Goal: Task Accomplishment & Management: Complete application form

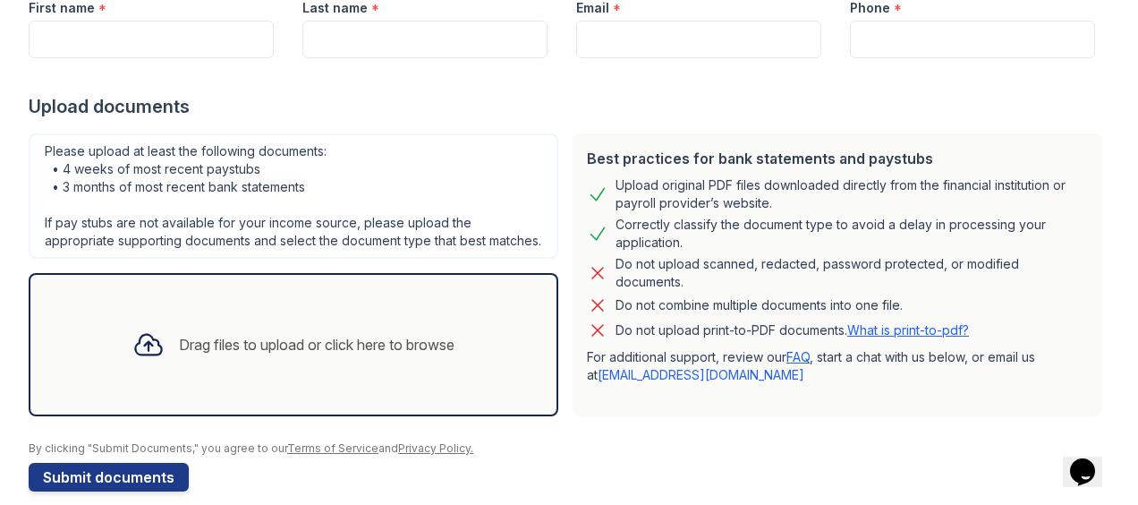
scroll to position [310, 0]
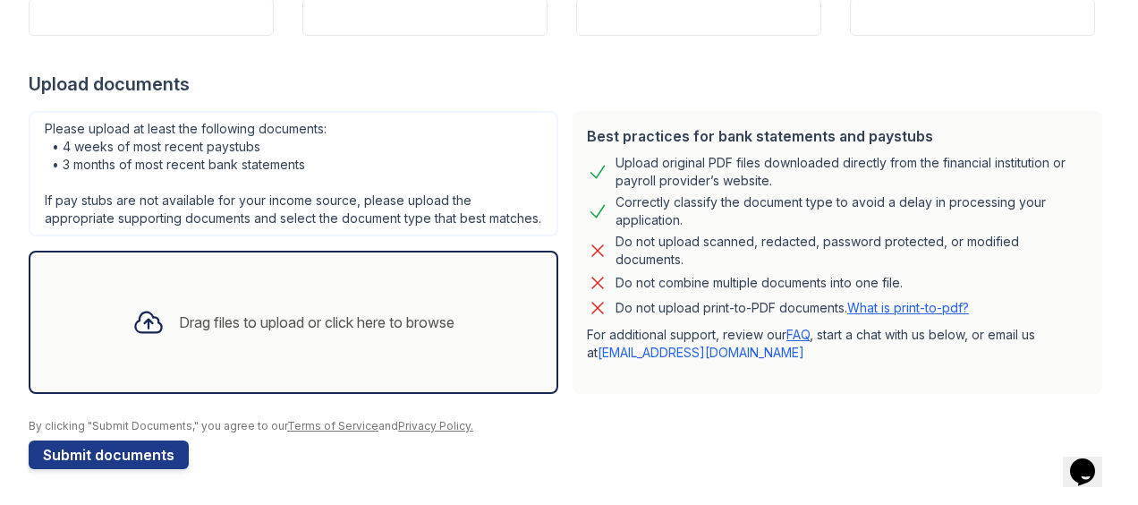
click at [253, 315] on div "Drag files to upload or click here to browse" at bounding box center [317, 321] width 276 height 21
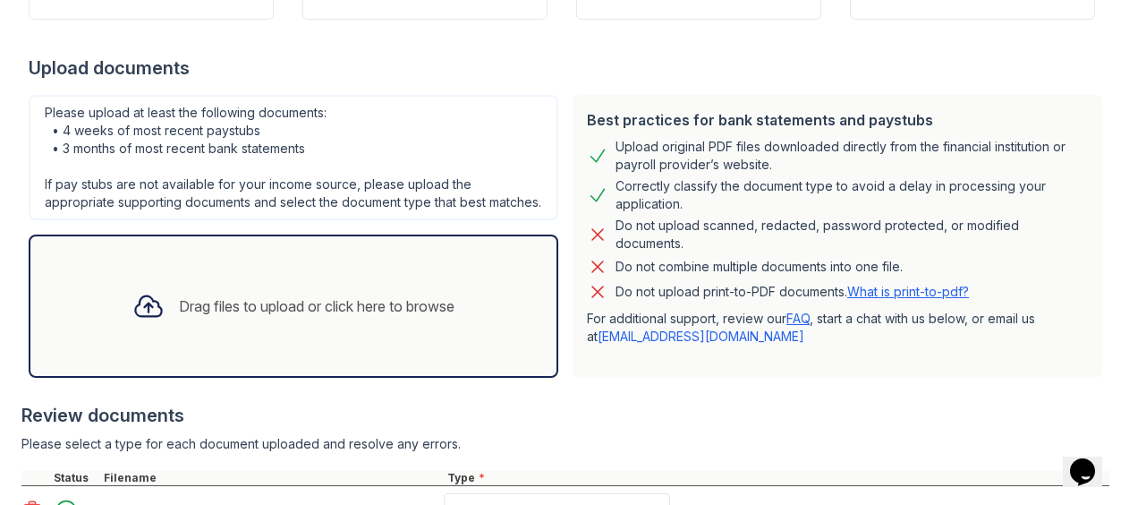
click at [913, 286] on link "What is print-to-pdf?" at bounding box center [908, 291] width 122 height 15
click at [140, 322] on icon at bounding box center [148, 306] width 32 height 32
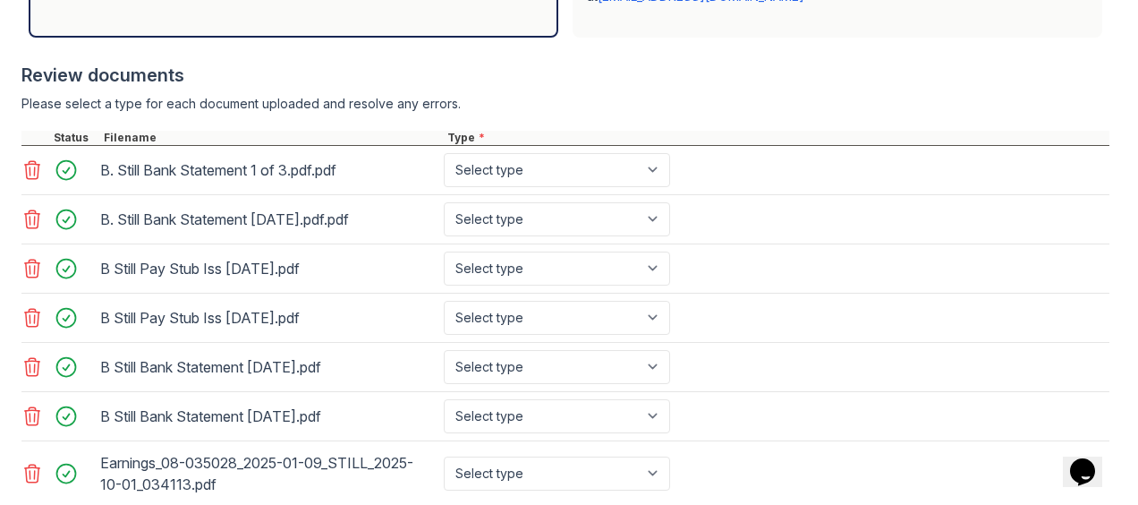
scroll to position [650, 0]
click at [30, 179] on icon at bounding box center [32, 170] width 15 height 18
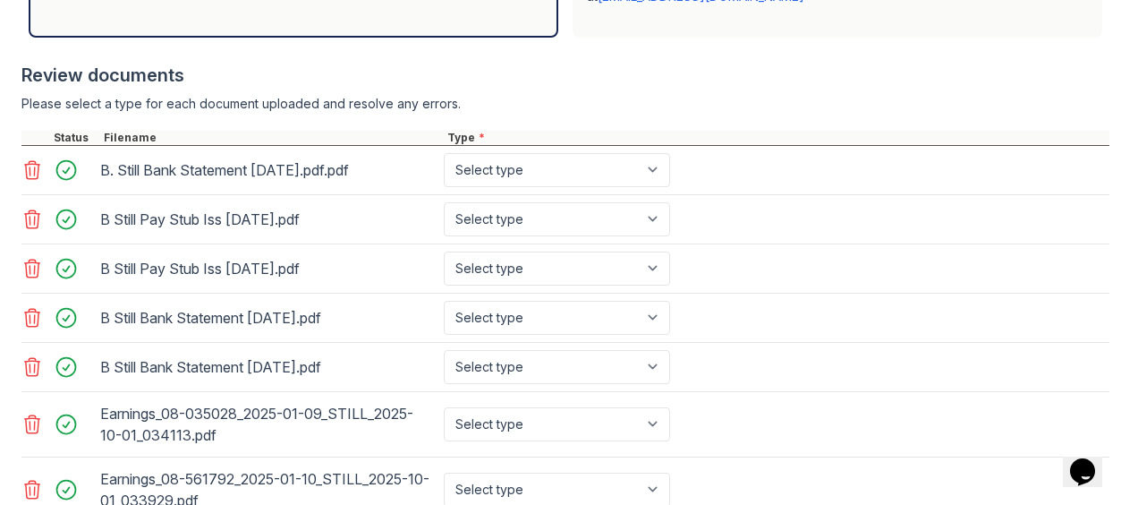
click at [30, 181] on icon at bounding box center [31, 169] width 21 height 21
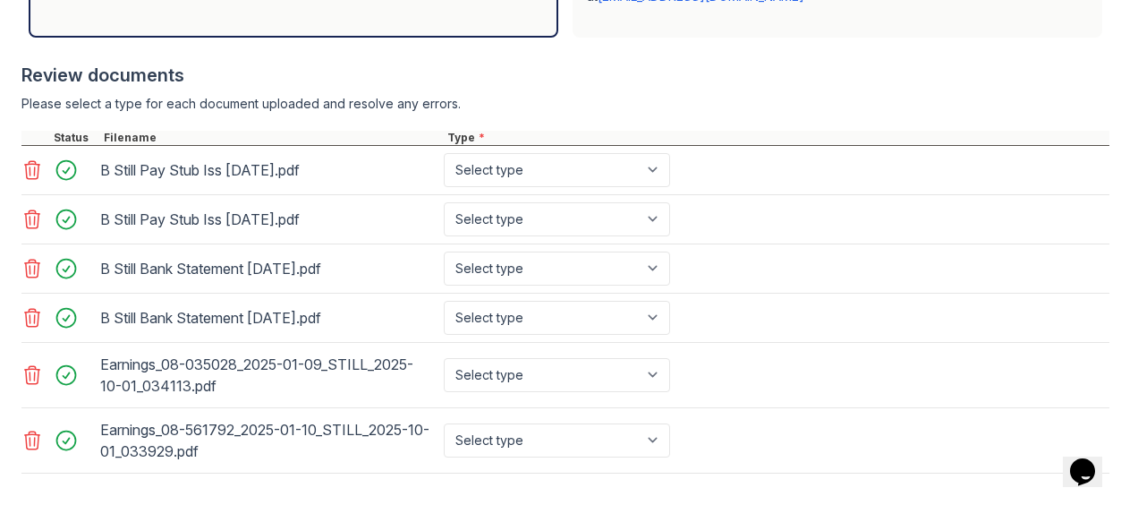
click at [30, 181] on icon at bounding box center [31, 169] width 21 height 21
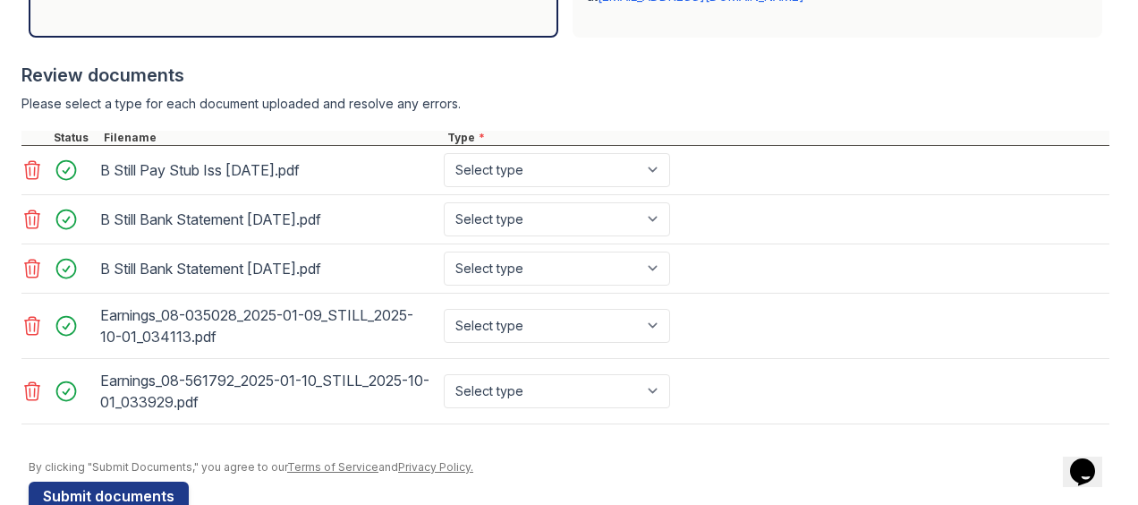
click at [30, 181] on icon at bounding box center [31, 169] width 21 height 21
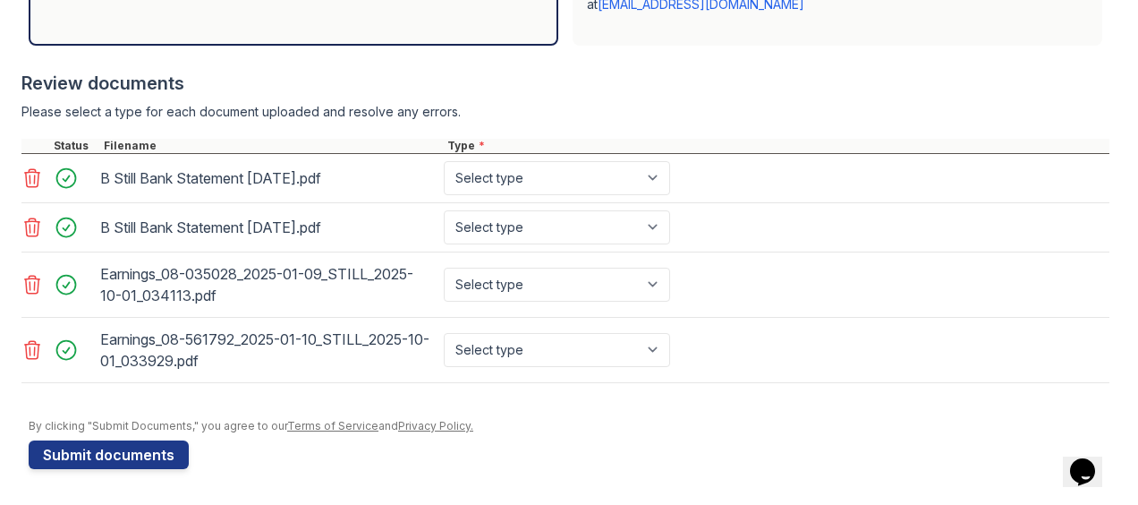
click at [30, 181] on icon at bounding box center [31, 177] width 21 height 21
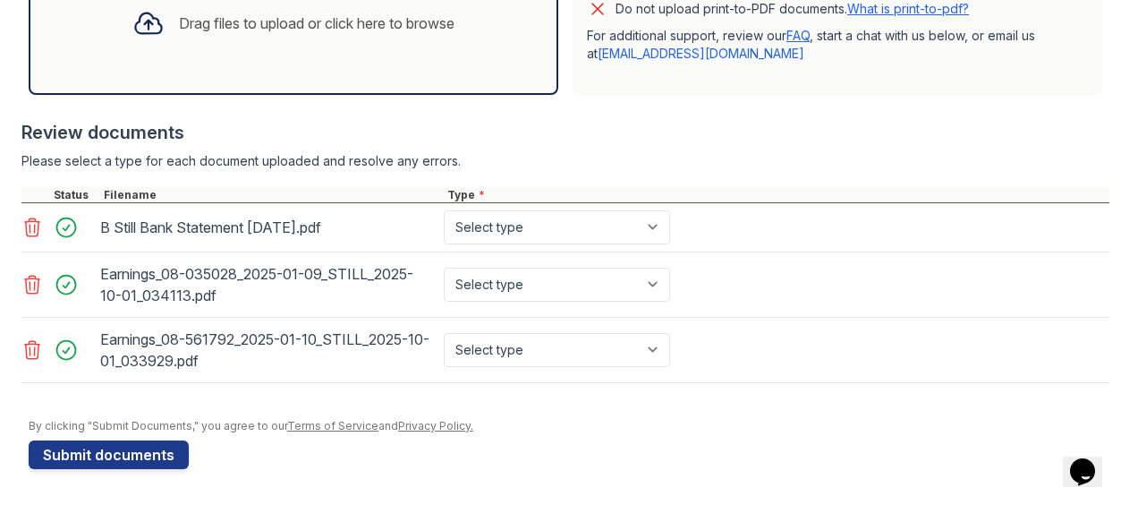
scroll to position [607, 0]
click at [30, 219] on icon at bounding box center [32, 227] width 15 height 18
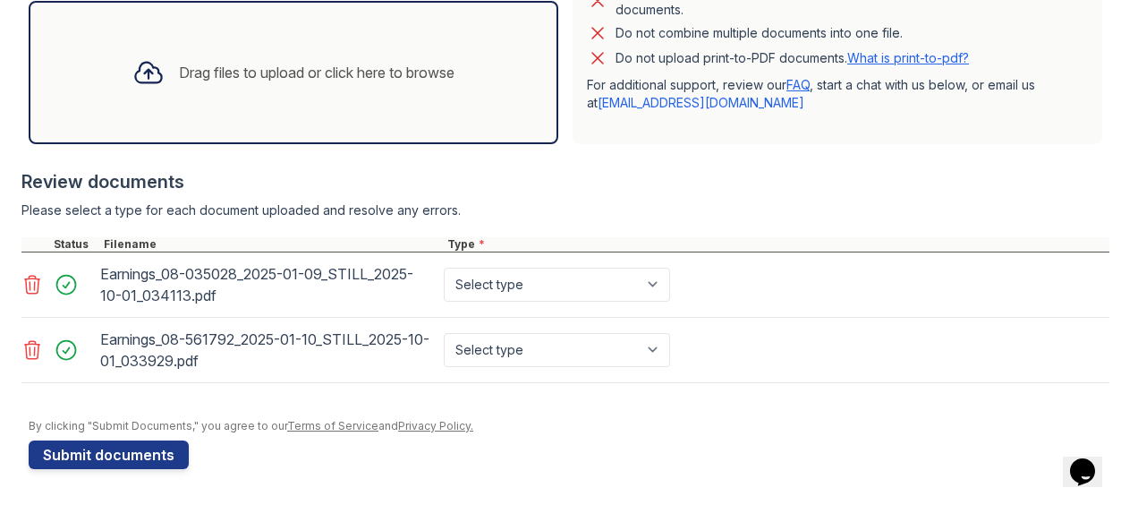
scroll to position [558, 0]
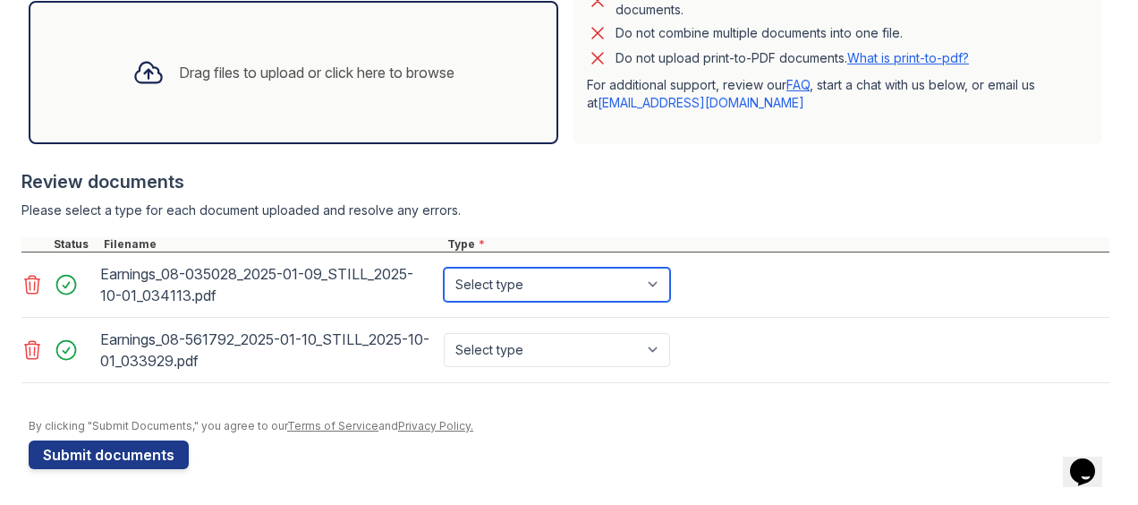
click at [503, 291] on select "Select type Paystub Bank Statement Offer Letter Tax Documents Benefit Award Let…" at bounding box center [557, 285] width 226 height 34
select select "paystub"
click at [444, 268] on select "Select type Paystub Bank Statement Offer Letter Tax Documents Benefit Award Let…" at bounding box center [557, 285] width 226 height 34
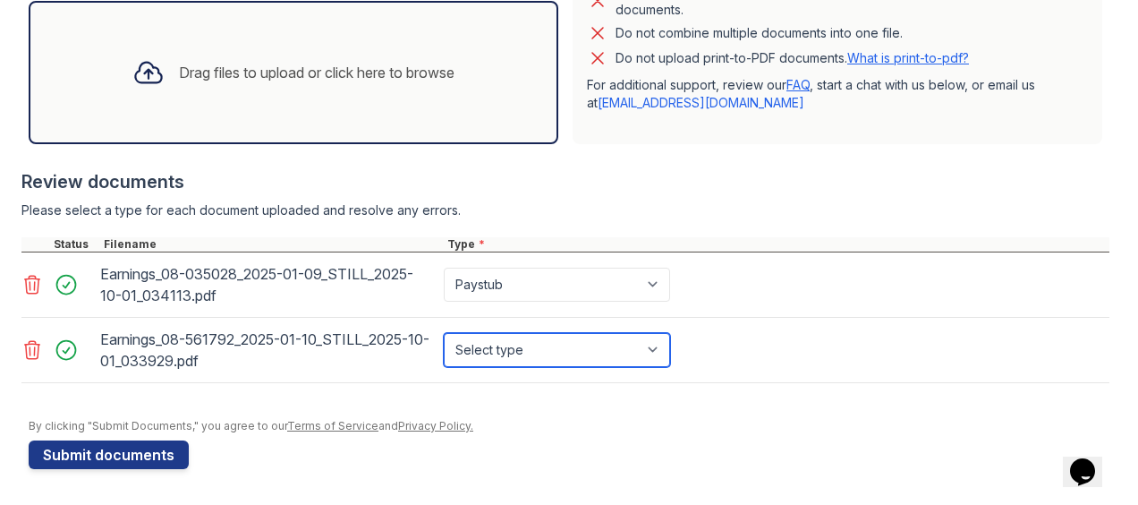
click at [494, 353] on select "Select type Paystub Bank Statement Offer Letter Tax Documents Benefit Award Let…" at bounding box center [557, 350] width 226 height 34
select select "paystub"
click at [444, 333] on select "Select type Paystub Bank Statement Offer Letter Tax Documents Benefit Award Let…" at bounding box center [557, 350] width 226 height 34
click at [303, 85] on div "Drag files to upload or click here to browse" at bounding box center [293, 72] width 351 height 61
click at [304, 79] on div "Drag files to upload or click here to browse" at bounding box center [317, 72] width 276 height 21
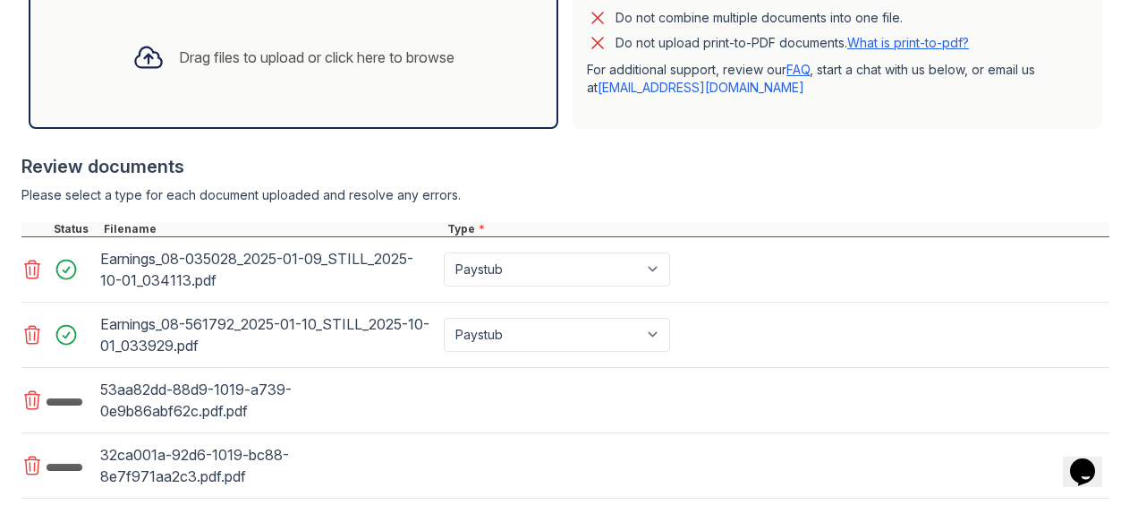
scroll to position [689, 0]
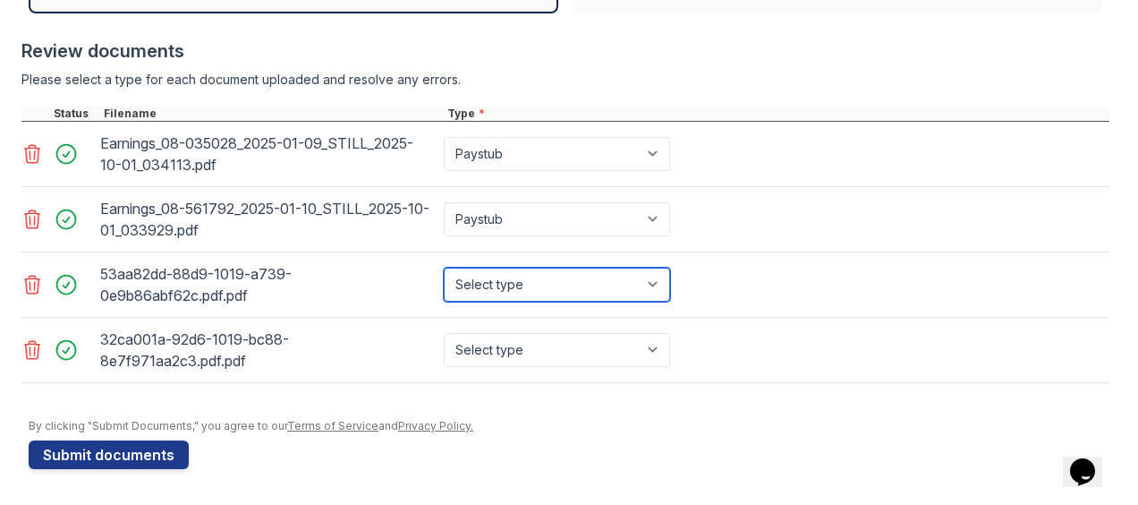
click at [528, 290] on select "Select type Paystub Bank Statement Offer Letter Tax Documents Benefit Award Let…" at bounding box center [557, 285] width 226 height 34
select select "bank_statement"
click at [444, 268] on select "Select type Paystub Bank Statement Offer Letter Tax Documents Benefit Award Let…" at bounding box center [557, 285] width 226 height 34
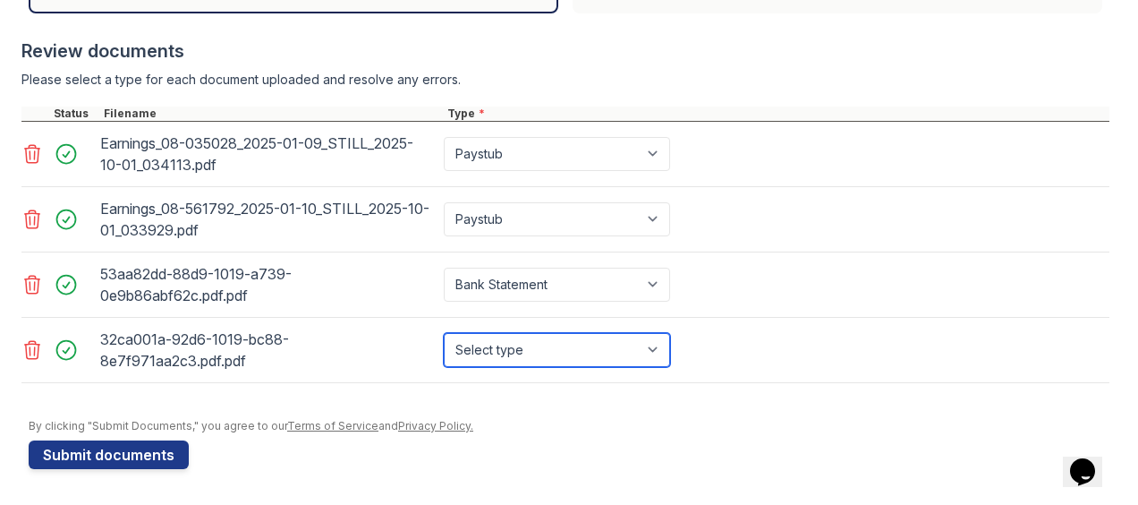
click at [492, 334] on select "Select type Paystub Bank Statement Offer Letter Tax Documents Benefit Award Let…" at bounding box center [557, 350] width 226 height 34
select select "bank_statement"
click at [444, 333] on select "Select type Paystub Bank Statement Offer Letter Tax Documents Benefit Award Let…" at bounding box center [557, 350] width 226 height 34
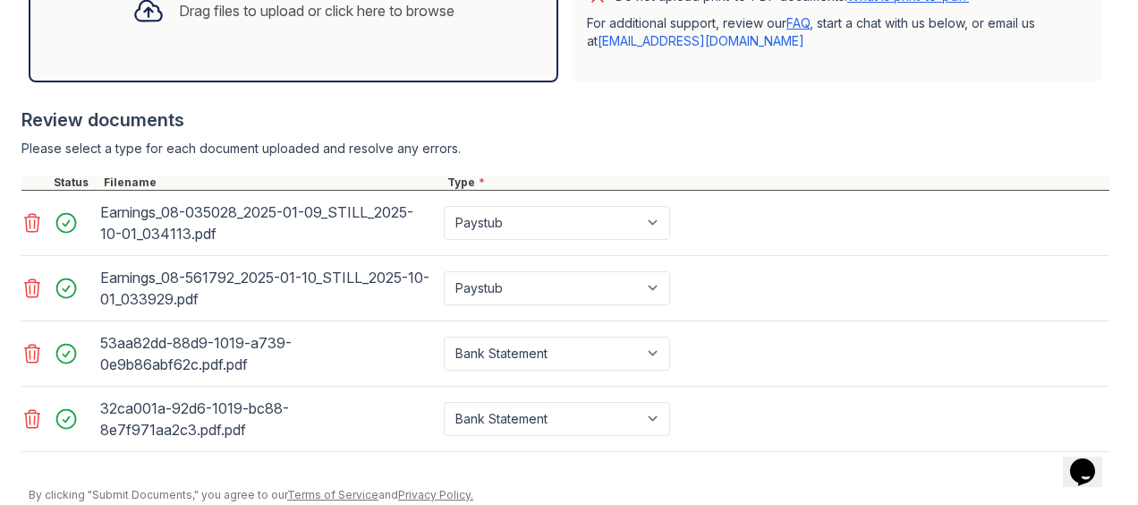
click at [231, 58] on div "Drag files to upload or click here to browse" at bounding box center [294, 10] width 530 height 143
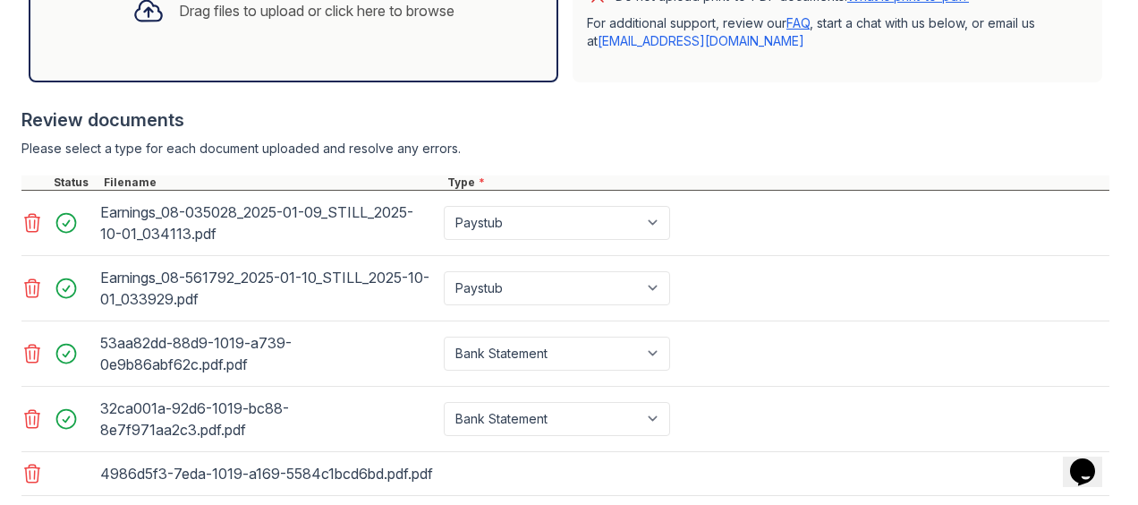
scroll to position [753, 0]
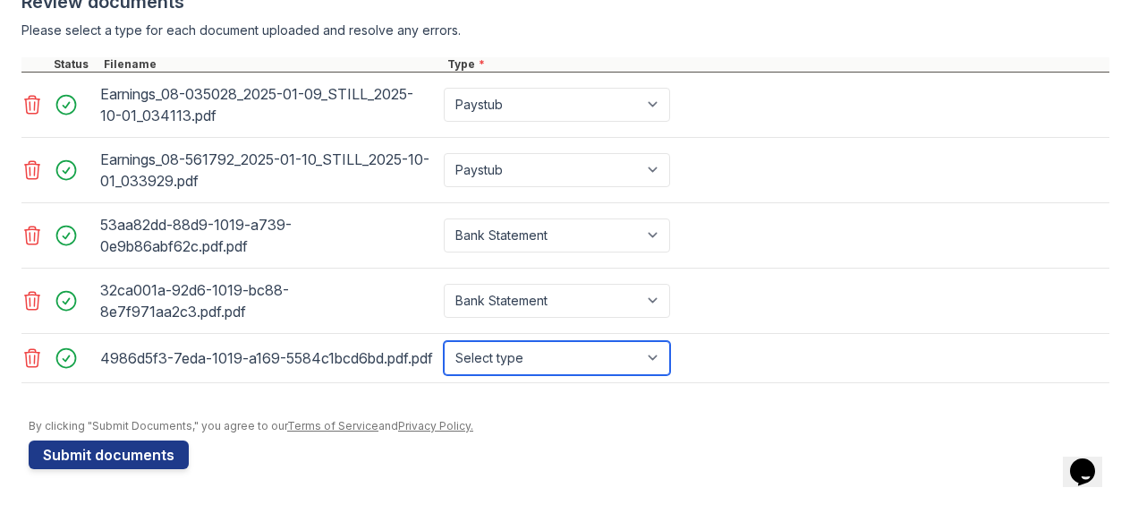
click at [508, 353] on select "Select type Paystub Bank Statement Offer Letter Tax Documents Benefit Award Let…" at bounding box center [557, 358] width 226 height 34
select select "bank_statement"
click at [444, 341] on select "Select type Paystub Bank Statement Offer Letter Tax Documents Benefit Award Let…" at bounding box center [557, 358] width 226 height 34
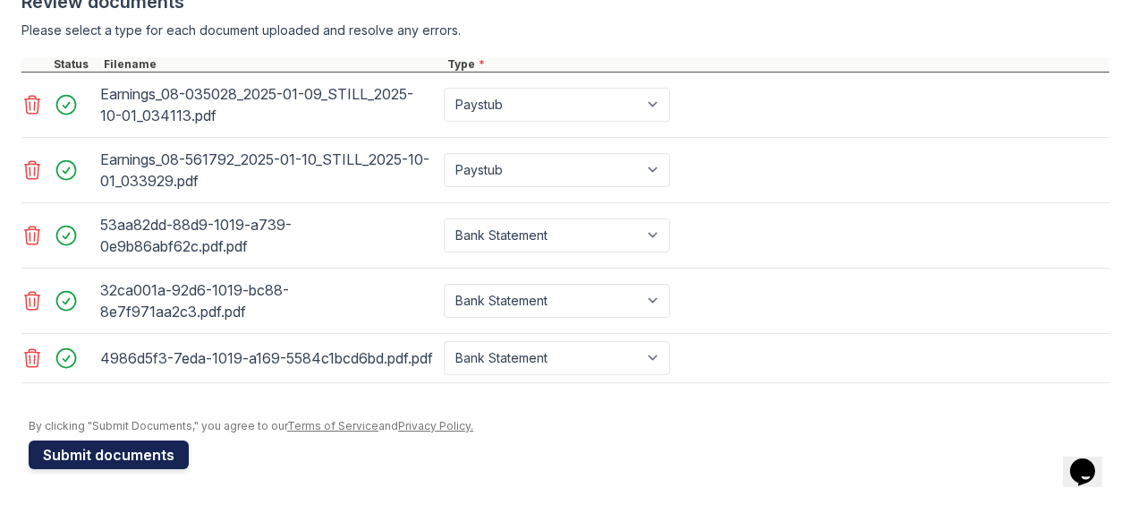
click at [104, 450] on button "Submit documents" at bounding box center [109, 454] width 160 height 29
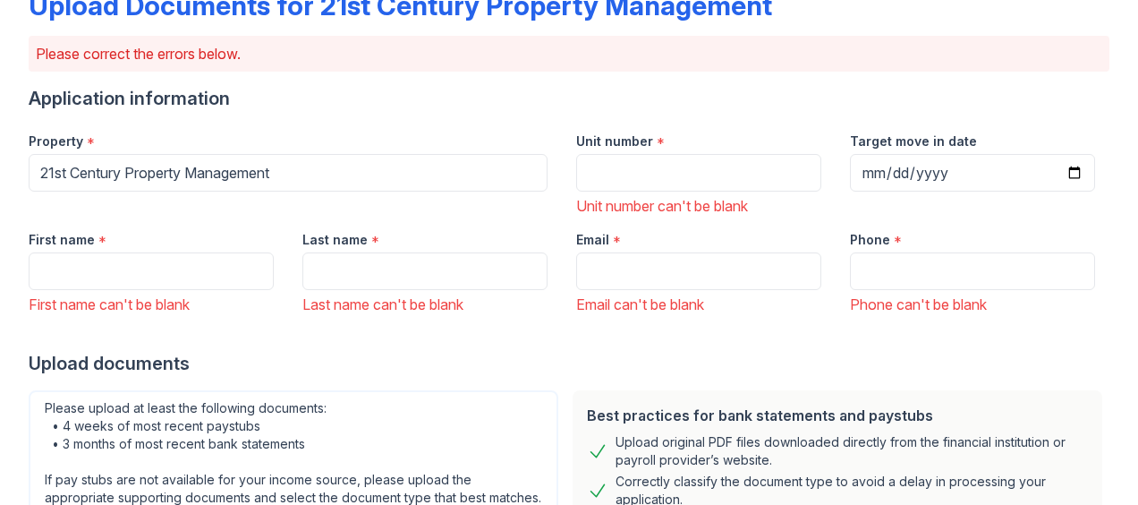
scroll to position [118, 0]
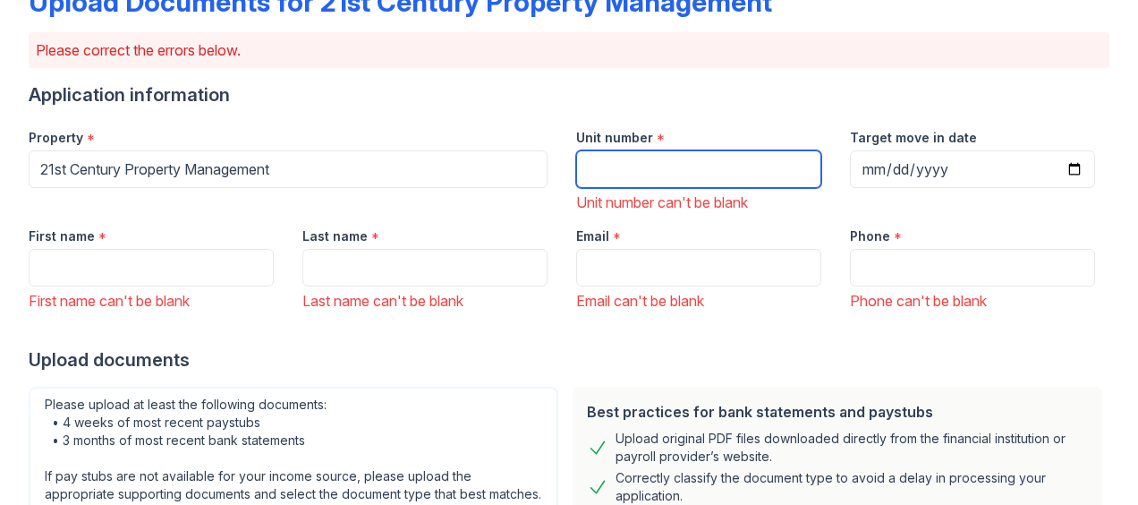
click at [624, 174] on input "Unit number" at bounding box center [698, 169] width 245 height 38
type input "D"
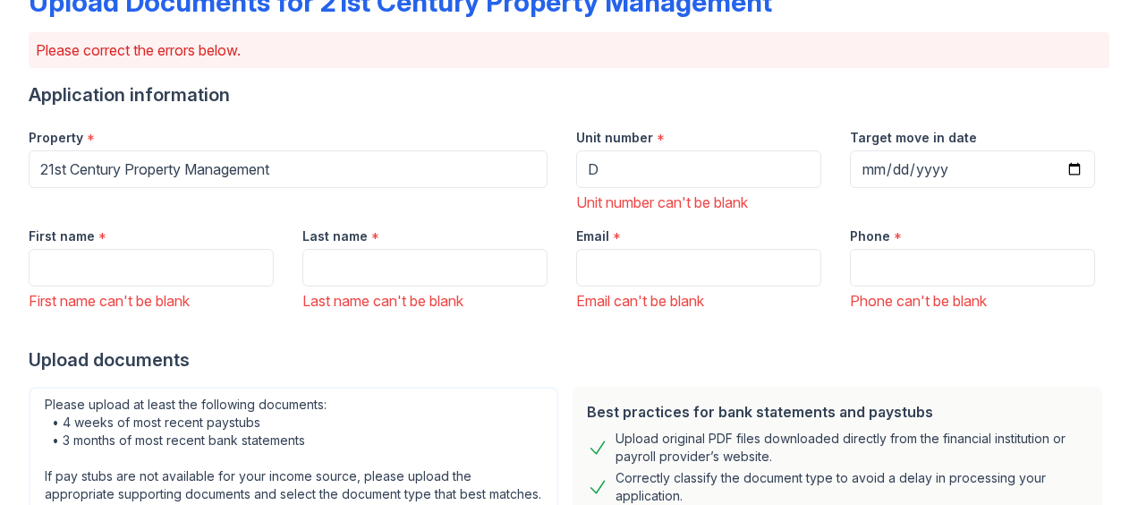
click at [731, 242] on div "Email *" at bounding box center [698, 231] width 245 height 36
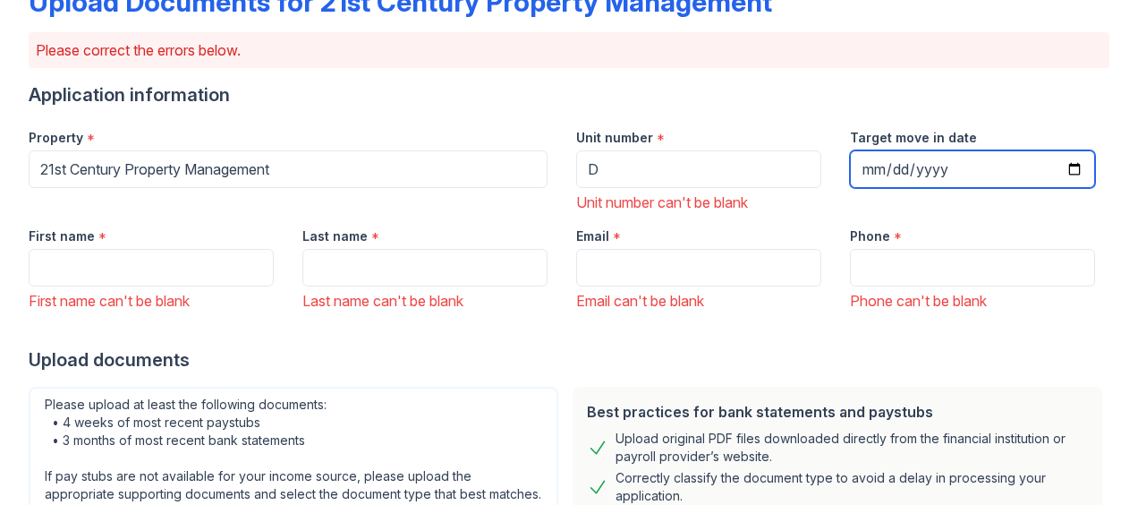
click at [889, 159] on input "Target move in date" at bounding box center [972, 169] width 245 height 38
click at [1061, 172] on input "Target move in date" at bounding box center [972, 169] width 245 height 38
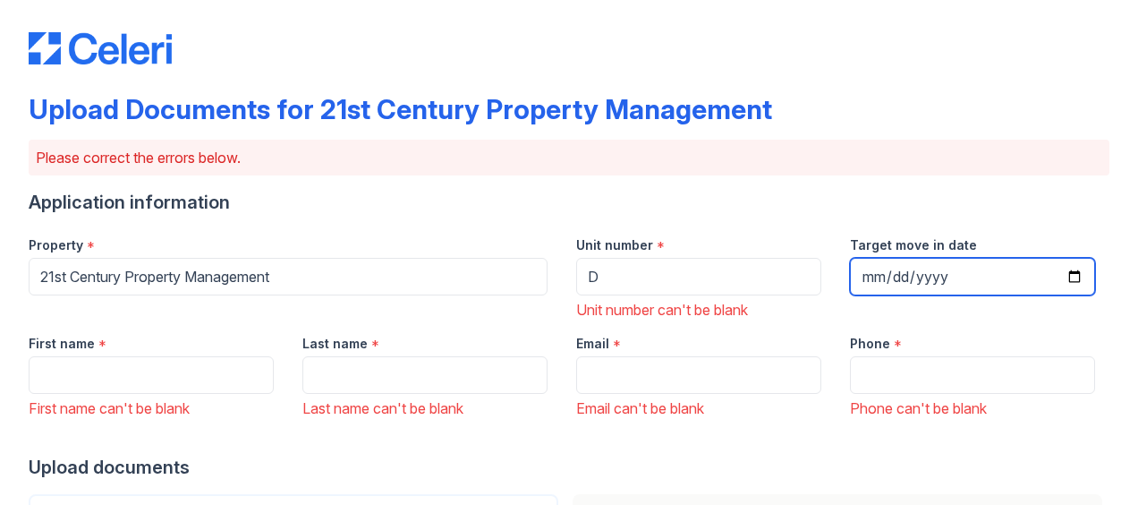
scroll to position [120, 0]
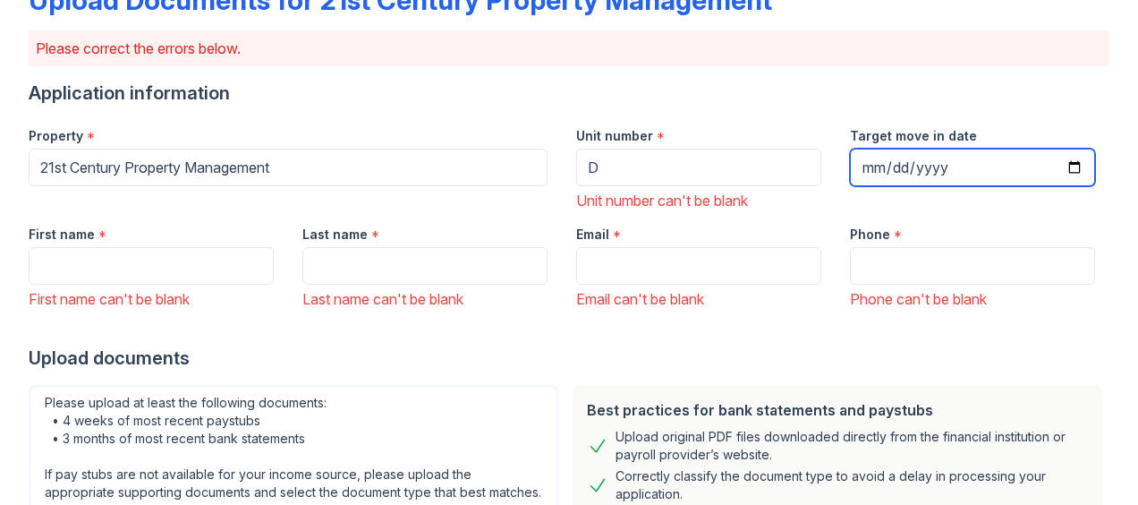
click at [1050, 166] on input "Target move in date" at bounding box center [972, 168] width 245 height 38
click at [1063, 166] on input "Target move in date" at bounding box center [972, 168] width 245 height 38
type input "[DATE]"
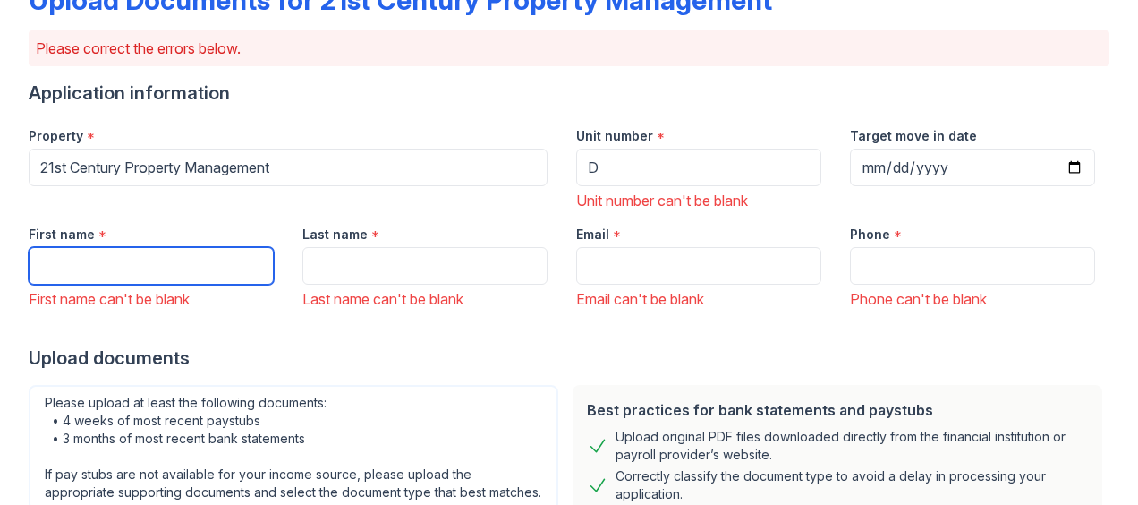
click at [129, 259] on input "First name" at bounding box center [151, 266] width 245 height 38
type input "Branna"
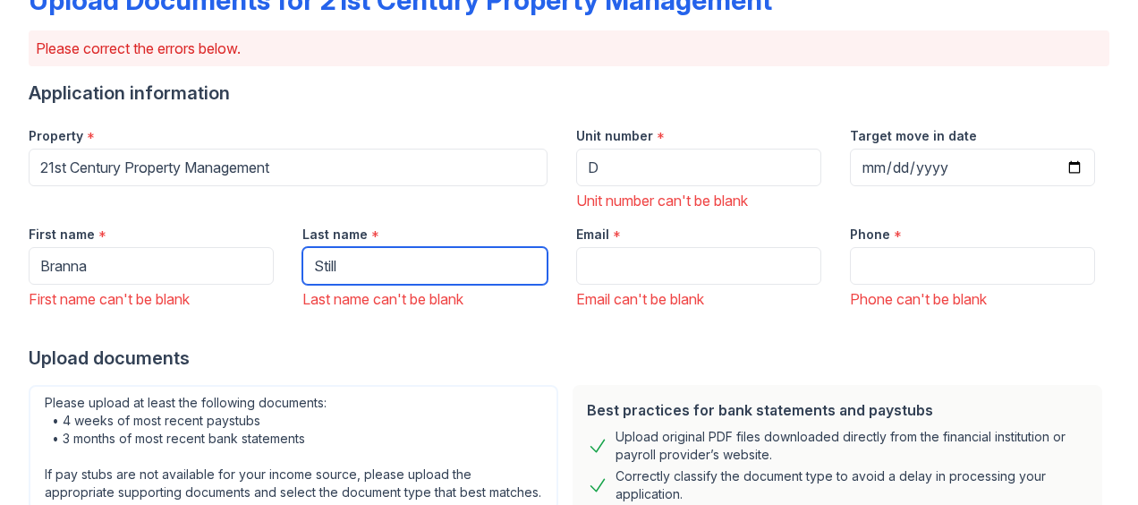
type input "Still"
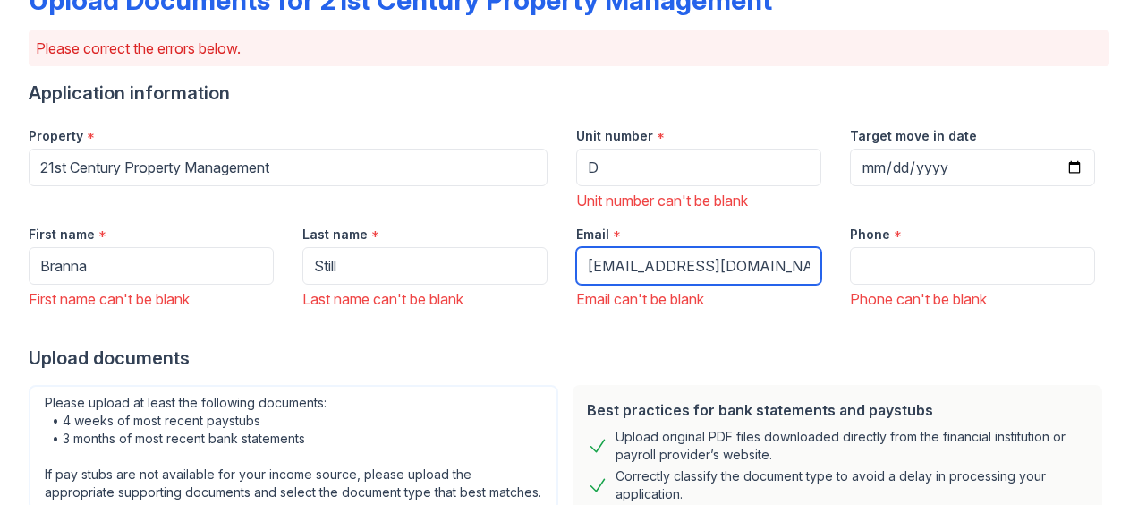
type input "[EMAIL_ADDRESS][DOMAIN_NAME]"
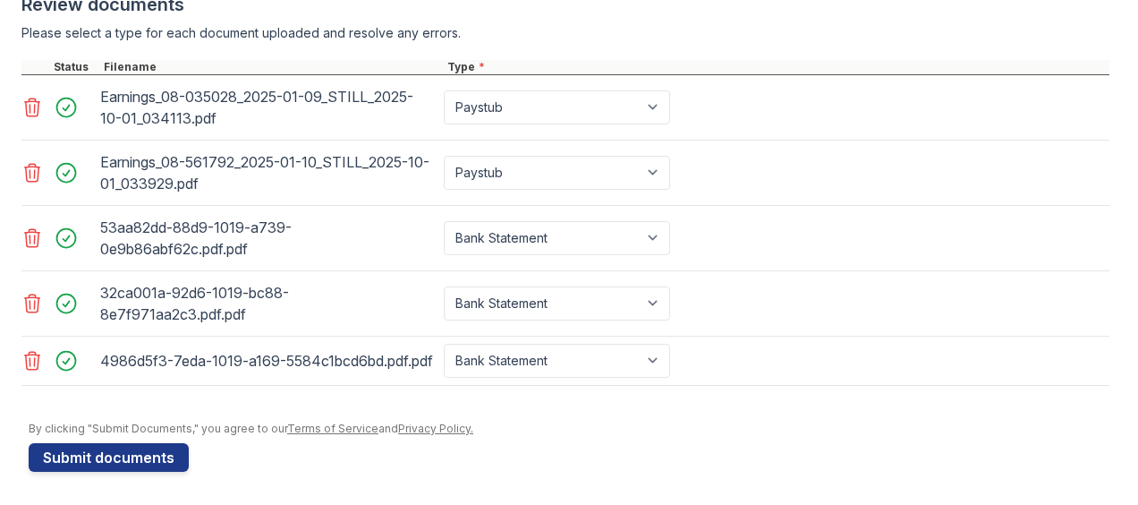
scroll to position [854, 0]
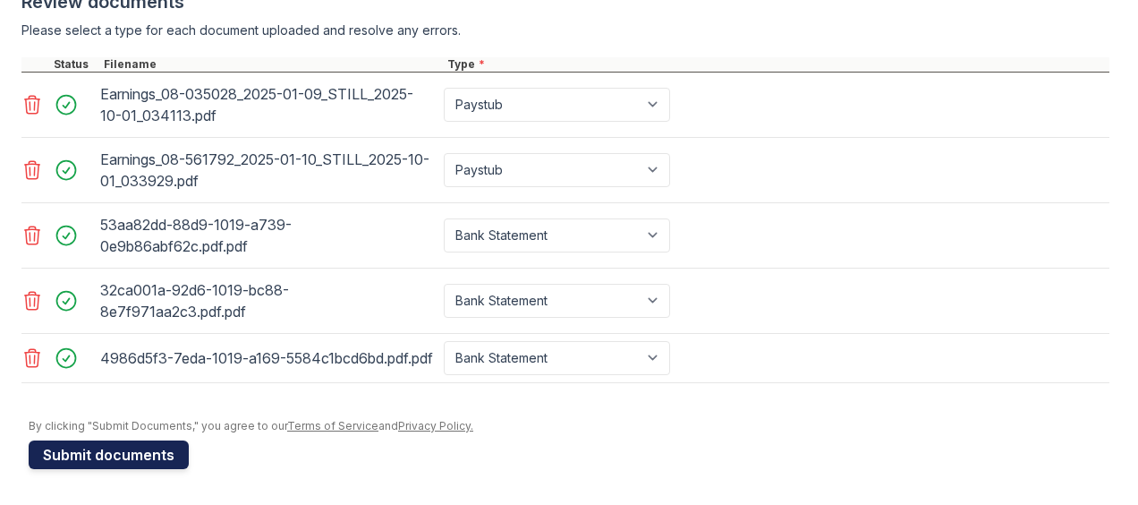
type input "[PHONE_NUMBER]"
click at [93, 454] on button "Submit documents" at bounding box center [109, 454] width 160 height 29
